Goal: Task Accomplishment & Management: Manage account settings

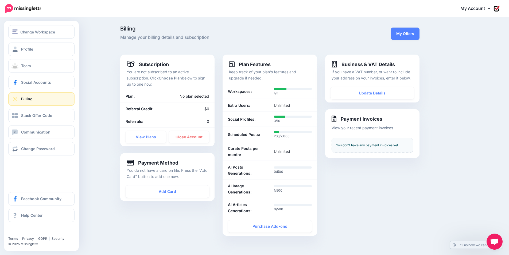
click at [41, 101] on link "Billing" at bounding box center [41, 98] width 66 height 13
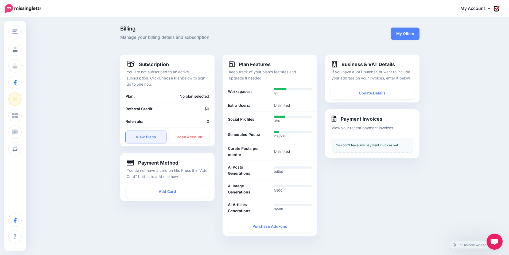
click at [155, 137] on link "View Plans" at bounding box center [146, 137] width 41 height 12
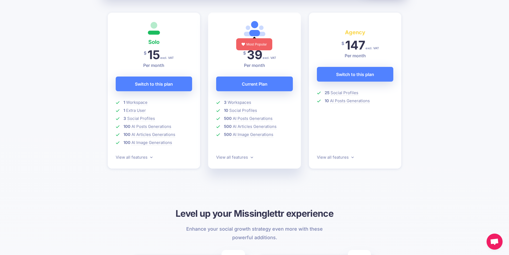
scroll to position [160, 0]
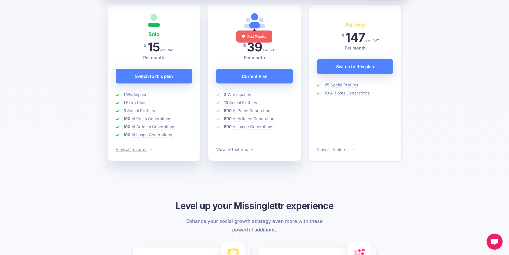
click at [149, 148] on link "View all features" at bounding box center [134, 149] width 37 height 5
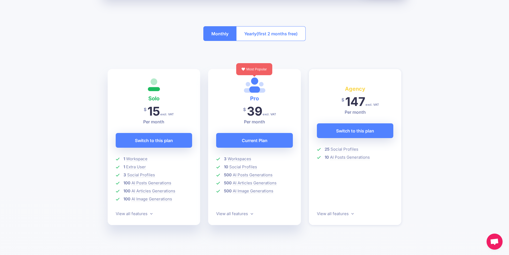
scroll to position [96, 0]
click at [277, 36] on span "(first 2 months free)" at bounding box center [277, 34] width 41 height 9
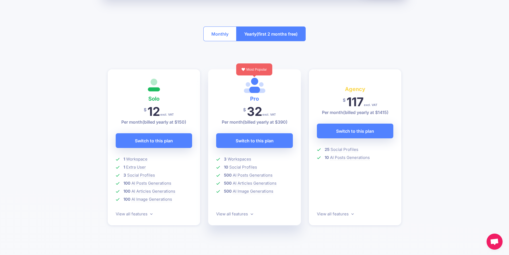
click at [215, 32] on button "Monthly" at bounding box center [219, 33] width 33 height 15
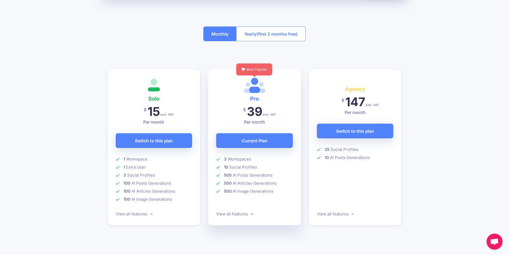
click at [260, 31] on span "(first 2 months free)" at bounding box center [277, 34] width 41 height 9
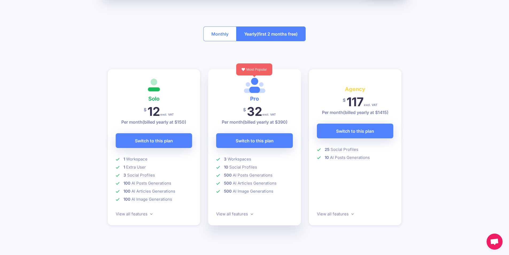
click at [219, 33] on button "Monthly" at bounding box center [219, 33] width 33 height 15
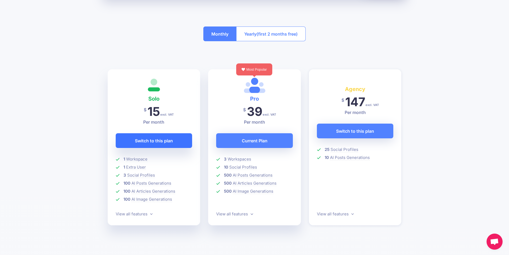
click at [162, 142] on span "Switch to this plan" at bounding box center [154, 140] width 38 height 9
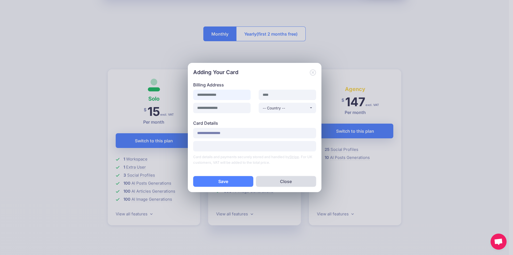
click at [208, 97] on input at bounding box center [221, 95] width 57 height 10
type input "**********"
type input "******"
type input "*******"
select select "**"
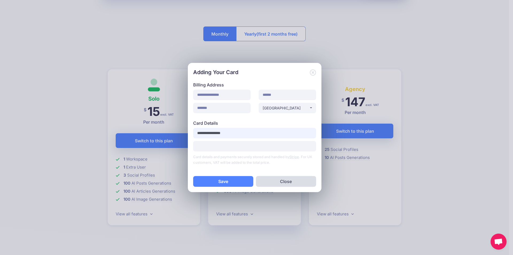
click at [220, 134] on input "**********" at bounding box center [254, 133] width 123 height 10
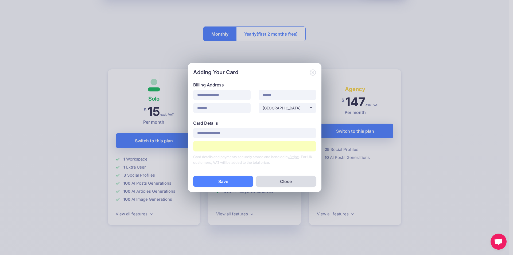
click at [287, 163] on p "Card details and payments securely stored and handled by Stripe . For UK custom…" at bounding box center [254, 159] width 123 height 11
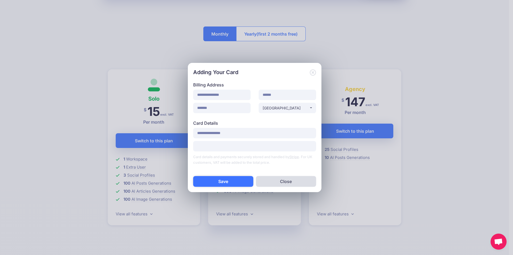
click at [237, 180] on button "Save" at bounding box center [223, 181] width 60 height 11
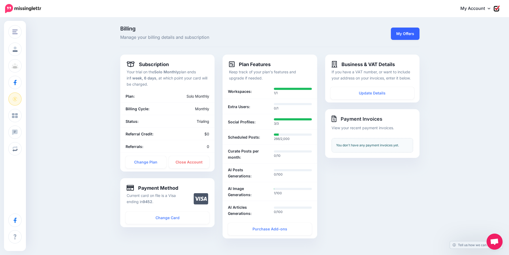
click at [413, 36] on link "My Offers" at bounding box center [405, 34] width 29 height 12
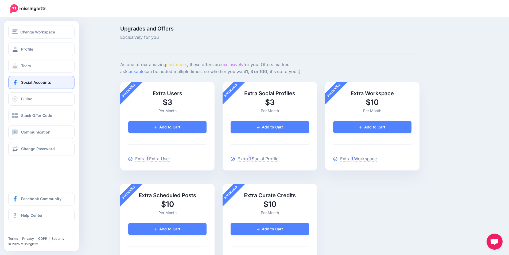
click at [42, 83] on span "Social Accounts" at bounding box center [36, 82] width 30 height 5
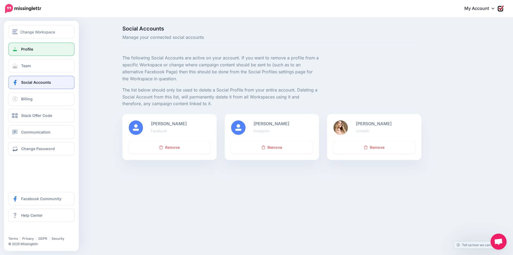
click at [43, 50] on link "Profile" at bounding box center [41, 49] width 66 height 13
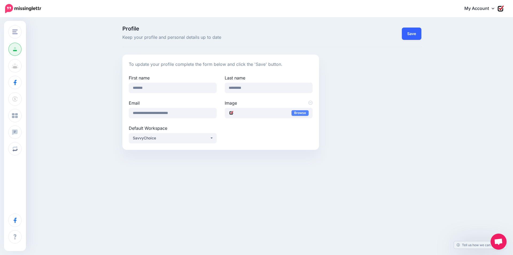
click at [412, 35] on button "Save" at bounding box center [412, 34] width 20 height 12
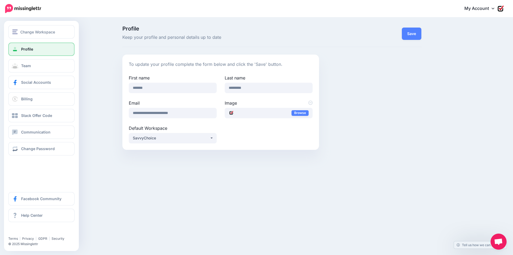
click at [28, 22] on div "Change Workspace SavvyChoice Add Workspace Profile Team Social Accounts Billing…" at bounding box center [41, 136] width 75 height 230
click at [29, 26] on button "Change Workspace" at bounding box center [41, 31] width 66 height 13
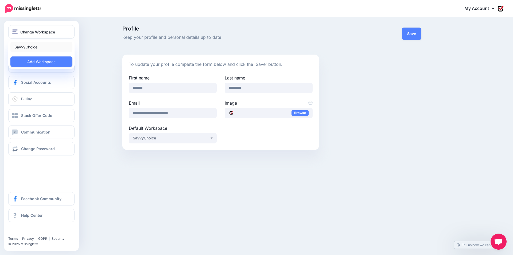
click at [29, 47] on link "SavvyChoice" at bounding box center [41, 47] width 62 height 10
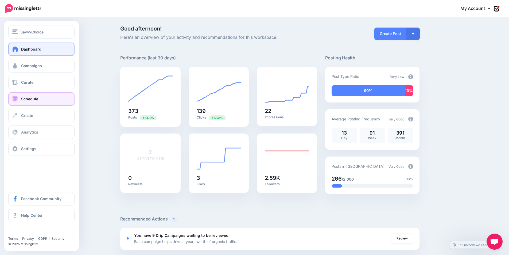
click at [45, 101] on link "Schedule" at bounding box center [41, 98] width 66 height 13
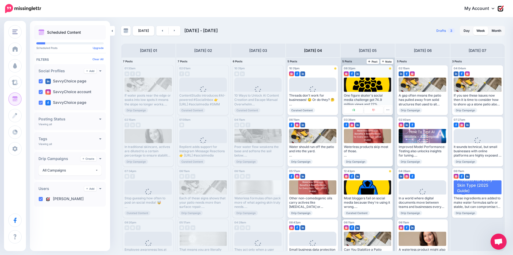
click at [376, 97] on div "One figure skater's social media challenge got 74.9 million views and 22% engag…" at bounding box center [367, 99] width 47 height 13
click at [367, 84] on div at bounding box center [368, 85] width 48 height 14
click at [383, 78] on div at bounding box center [368, 85] width 48 height 14
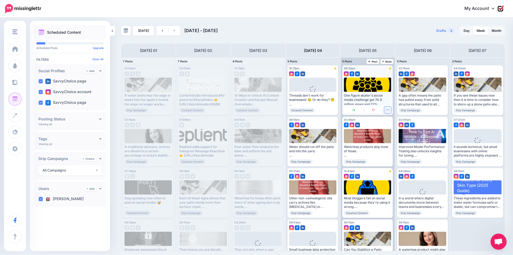
click at [389, 107] on button "button" at bounding box center [387, 109] width 7 height 7
click at [387, 110] on icon "button" at bounding box center [387, 109] width 3 height 3
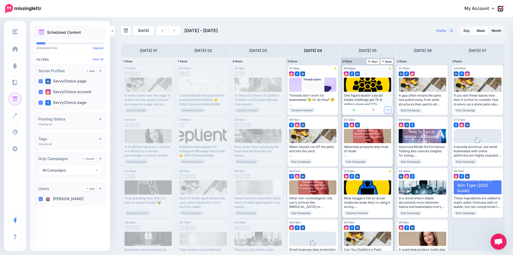
click at [387, 111] on icon "button" at bounding box center [387, 109] width 3 height 3
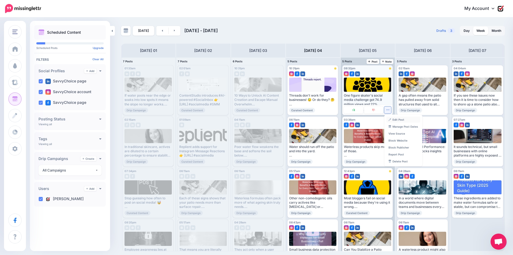
click at [392, 120] on link "Edit Post" at bounding box center [404, 120] width 34 height 6
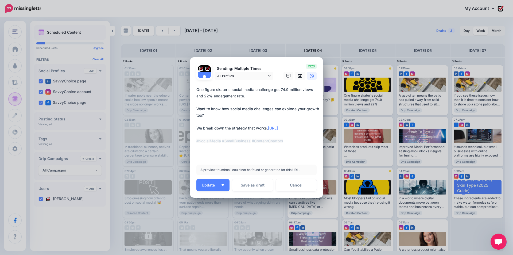
scroll to position [1, 0]
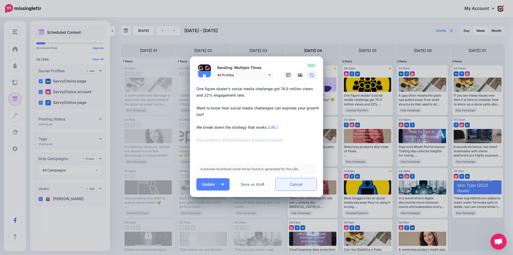
click at [295, 183] on link "Cancel" at bounding box center [296, 184] width 41 height 12
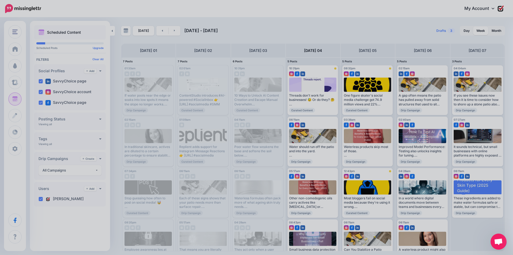
scroll to position [0, 0]
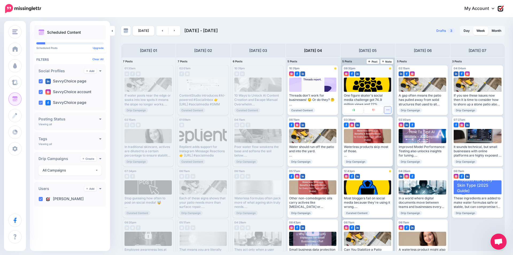
click at [388, 111] on icon "button" at bounding box center [387, 109] width 3 height 3
click at [392, 159] on link "Delete Post" at bounding box center [404, 161] width 34 height 6
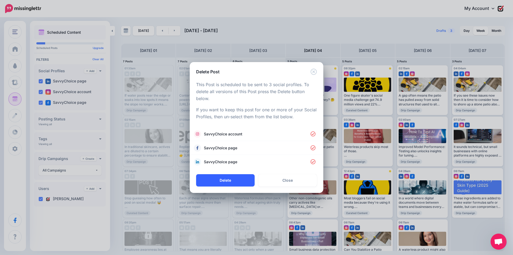
click at [237, 180] on button "Delete" at bounding box center [225, 180] width 59 height 12
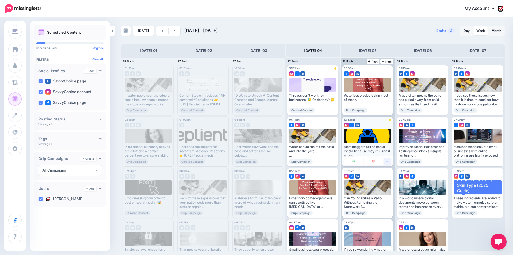
click at [388, 159] on icon "button" at bounding box center [387, 160] width 3 height 3
click at [395, 211] on link "Delete Post" at bounding box center [404, 213] width 34 height 6
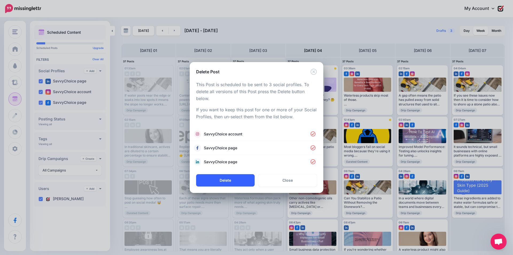
click at [241, 180] on button "Delete" at bounding box center [225, 180] width 59 height 12
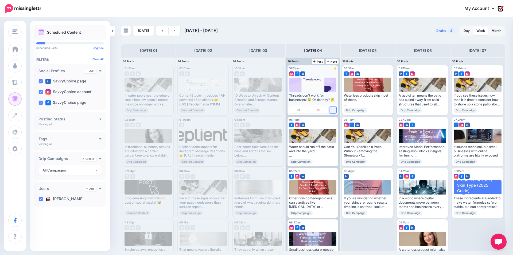
click at [334, 110] on icon "button" at bounding box center [332, 109] width 3 height 3
click at [347, 162] on link "Delete Post" at bounding box center [349, 161] width 34 height 6
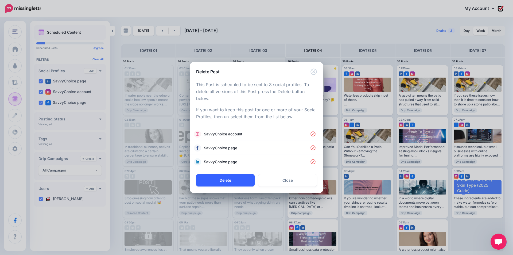
click at [234, 185] on button "Delete" at bounding box center [225, 180] width 59 height 12
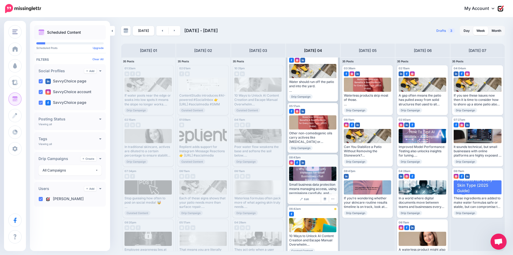
scroll to position [21, 0]
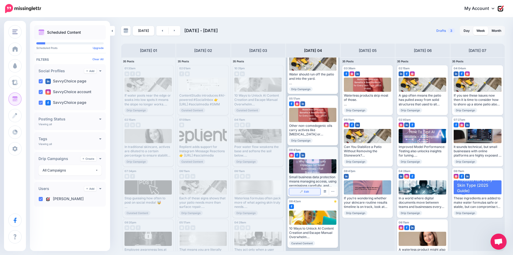
click at [309, 192] on link "Edit" at bounding box center [304, 191] width 31 height 7
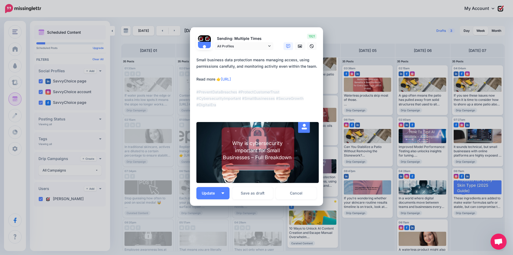
scroll to position [20, 0]
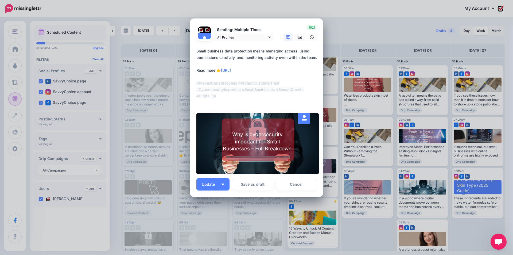
click at [247, 71] on textarea "**********" at bounding box center [257, 77] width 123 height 58
click at [285, 75] on textarea "**********" at bounding box center [257, 77] width 123 height 58
drag, startPoint x: 219, startPoint y: 70, endPoint x: 257, endPoint y: 74, distance: 37.6
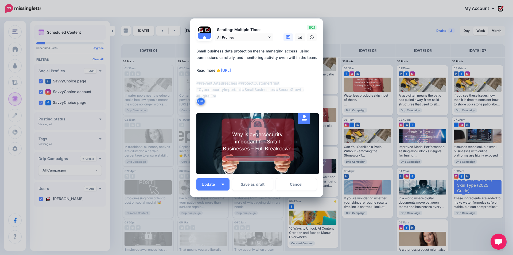
click at [257, 74] on textarea "**********" at bounding box center [257, 77] width 123 height 58
drag, startPoint x: 353, startPoint y: 8, endPoint x: 352, endPoint y: 12, distance: 3.8
click at [353, 8] on div "Edit Post Loading Sending: Multiple Times All Profiles" at bounding box center [256, 127] width 513 height 255
click at [288, 180] on link "Cancel" at bounding box center [296, 184] width 41 height 12
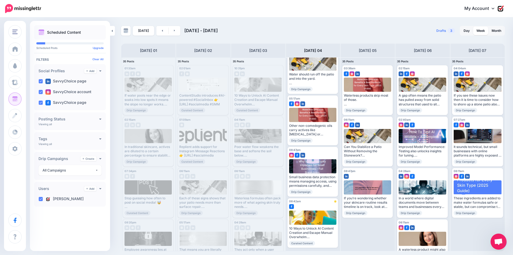
scroll to position [0, 0]
click at [332, 133] on div "Other non-comedogenic oils carry actives like [MEDICAL_DATA] or [MEDICAL_DATA] …" at bounding box center [312, 129] width 47 height 13
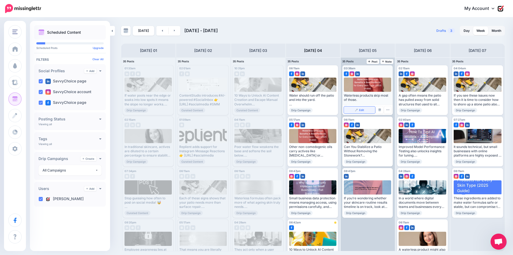
click at [358, 109] on img at bounding box center [356, 110] width 3 height 3
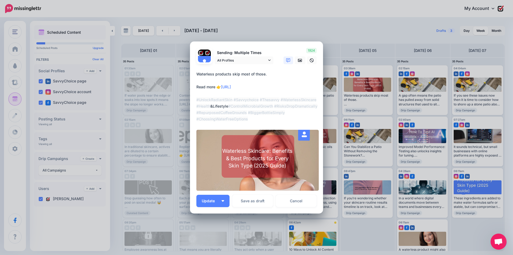
click at [325, 29] on div "Edit Post Loading Sending: Multiple Times All Profiles" at bounding box center [256, 127] width 513 height 255
click at [298, 203] on link "Cancel" at bounding box center [296, 201] width 41 height 12
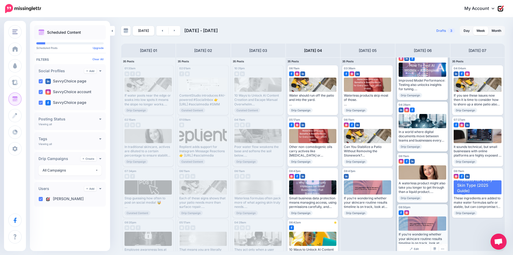
scroll to position [72, 0]
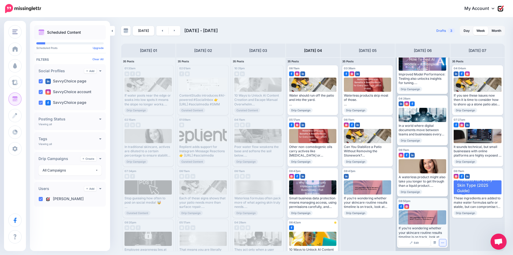
click at [444, 244] on button "button" at bounding box center [442, 242] width 7 height 7
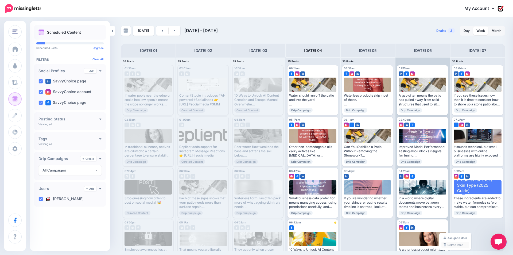
click at [452, 245] on link "Delete Post" at bounding box center [456, 245] width 28 height 6
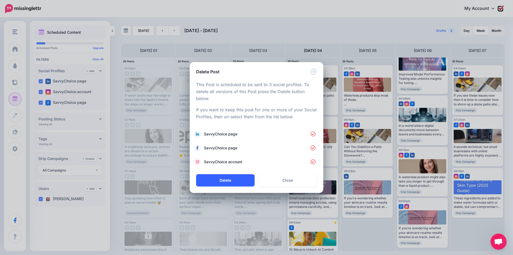
click at [237, 181] on button "Delete" at bounding box center [225, 180] width 59 height 12
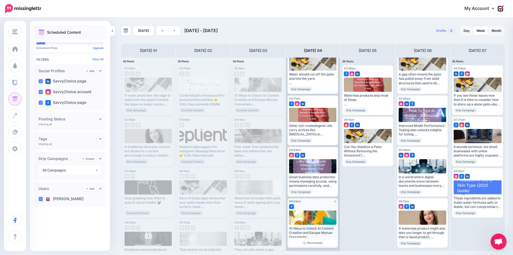
scroll to position [0, 0]
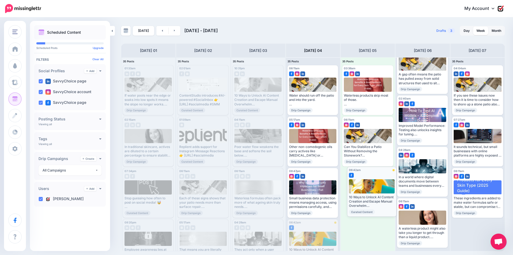
drag, startPoint x: 312, startPoint y: 238, endPoint x: 372, endPoint y: 186, distance: 79.5
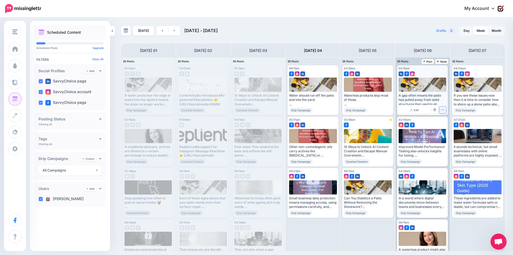
click at [441, 109] on icon "button" at bounding box center [442, 109] width 3 height 3
click at [441, 110] on icon "button" at bounding box center [442, 109] width 3 height 3
click at [408, 68] on span "02:15am" at bounding box center [404, 68] width 11 height 3
click at [441, 112] on button "button" at bounding box center [442, 109] width 7 height 7
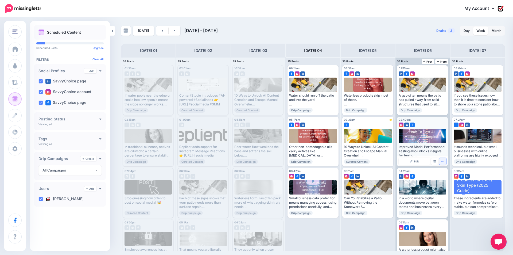
click at [445, 161] on button "button" at bounding box center [442, 161] width 7 height 7
click at [444, 211] on icon "button" at bounding box center [442, 212] width 3 height 3
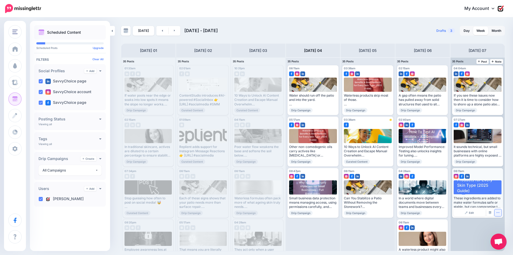
click at [500, 212] on icon "button" at bounding box center [497, 212] width 3 height 3
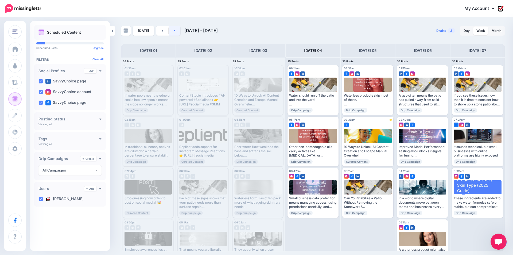
click at [173, 28] on link at bounding box center [175, 31] width 12 height 10
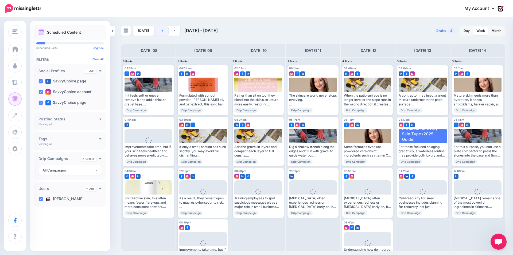
click at [162, 30] on icon at bounding box center [162, 30] width 1 height 3
